Goal: Task Accomplishment & Management: Use online tool/utility

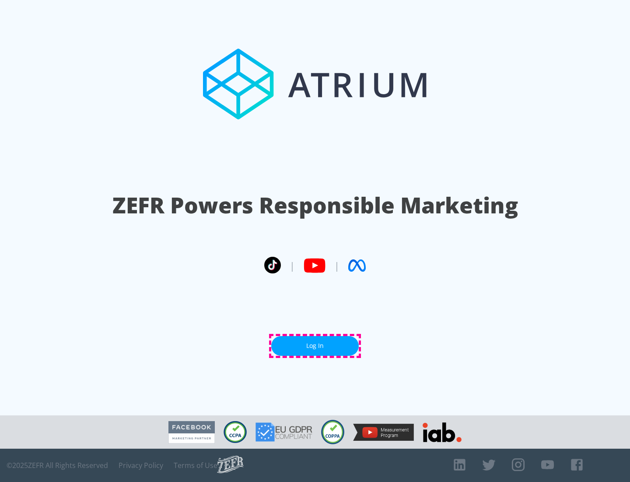
click at [315, 345] on link "Log In" at bounding box center [315, 346] width 88 height 20
